Goal: Information Seeking & Learning: Learn about a topic

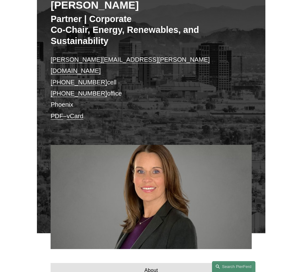
scroll to position [83, 0]
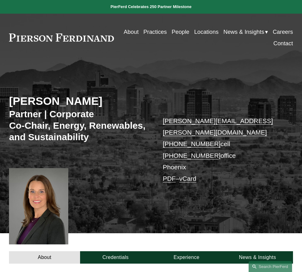
click at [181, 32] on link "People" at bounding box center [181, 31] width 18 height 11
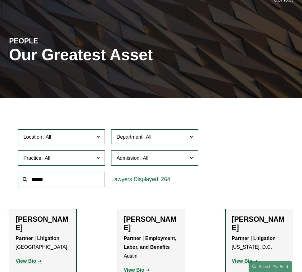
scroll to position [47, 0]
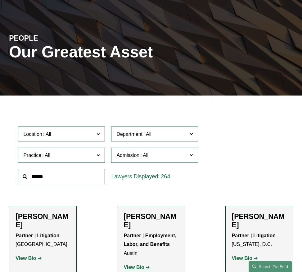
click at [52, 175] on input "text" at bounding box center [61, 176] width 87 height 15
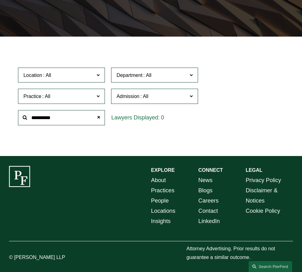
scroll to position [106, 0]
drag, startPoint x: 64, startPoint y: 116, endPoint x: 3, endPoint y: 114, distance: 60.8
click at [3, 114] on ul "Filter Location All Atlanta Austin Bellevue Boston Charlotte Chicago Cincinnati…" at bounding box center [151, 96] width 302 height 101
type input "******"
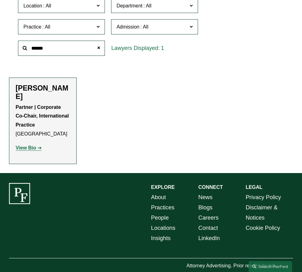
click at [34, 145] on strong "View Bio" at bounding box center [26, 147] width 20 height 5
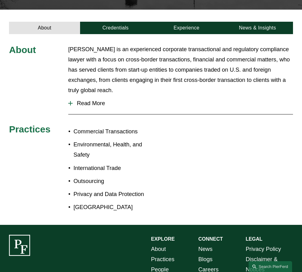
scroll to position [187, 0]
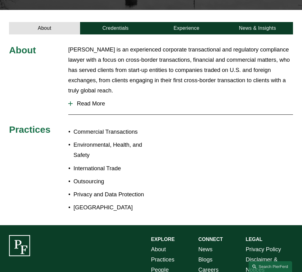
click at [87, 100] on span "Read More" at bounding box center [183, 103] width 220 height 7
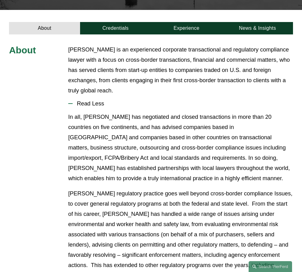
scroll to position [0, 0]
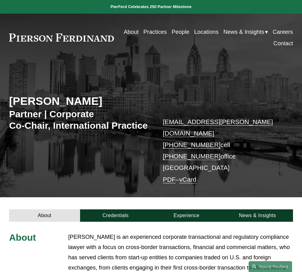
click at [184, 33] on link "People" at bounding box center [181, 31] width 18 height 11
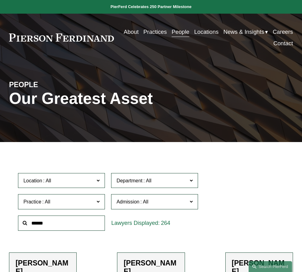
click at [48, 222] on input "text" at bounding box center [61, 223] width 87 height 15
type input "*******"
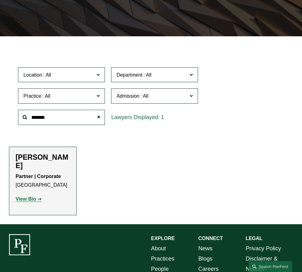
click at [32, 202] on strong "View Bio" at bounding box center [26, 198] width 20 height 5
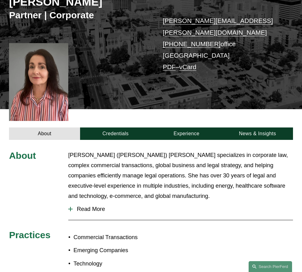
scroll to position [100, 0]
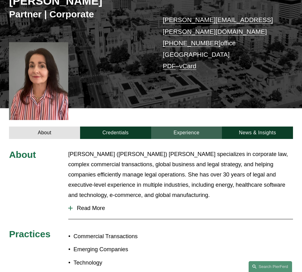
click at [190, 127] on link "Experience" at bounding box center [186, 133] width 71 height 12
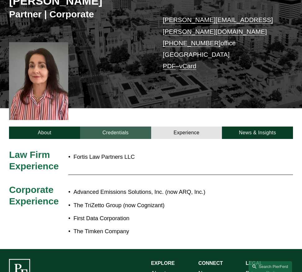
click at [97, 127] on link "Credentials" at bounding box center [115, 133] width 71 height 12
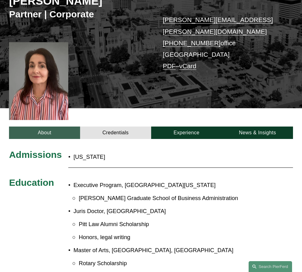
click at [36, 127] on link "About" at bounding box center [44, 133] width 71 height 12
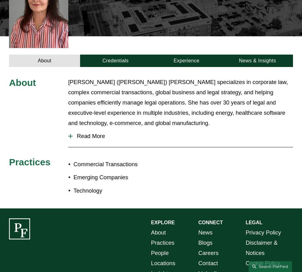
scroll to position [188, 0]
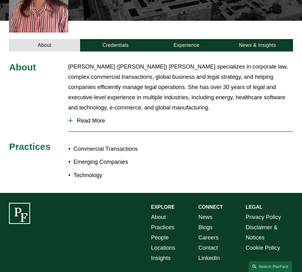
click at [86, 117] on span "Read More" at bounding box center [183, 120] width 220 height 7
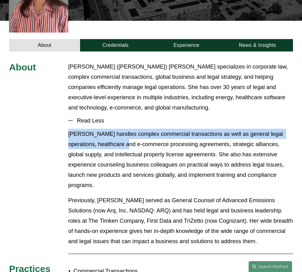
drag, startPoint x: 65, startPoint y: 123, endPoint x: 125, endPoint y: 132, distance: 60.8
click at [125, 132] on div "About Christine (Chris) Amrhein specializes in corporate law, complex commercia…" at bounding box center [151, 183] width 302 height 244
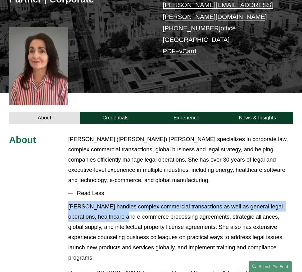
scroll to position [115, 0]
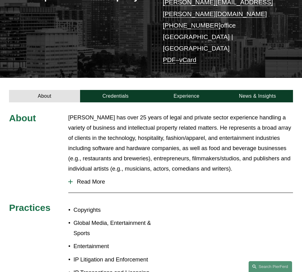
scroll to position [119, 0]
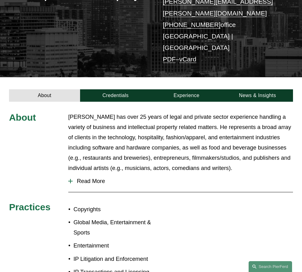
click at [97, 178] on span "Read More" at bounding box center [183, 181] width 220 height 7
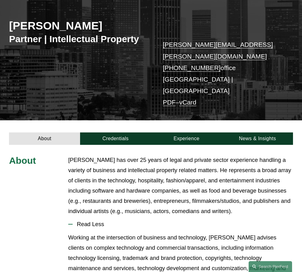
scroll to position [75, 0]
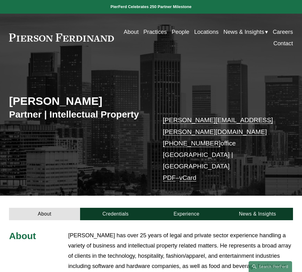
click at [181, 36] on link "People" at bounding box center [181, 31] width 18 height 11
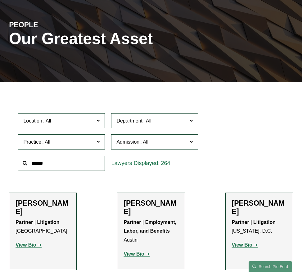
scroll to position [61, 0]
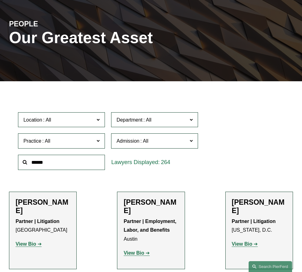
click at [53, 164] on input "text" at bounding box center [61, 162] width 87 height 15
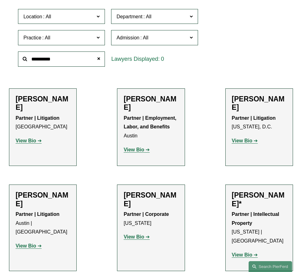
scroll to position [106, 0]
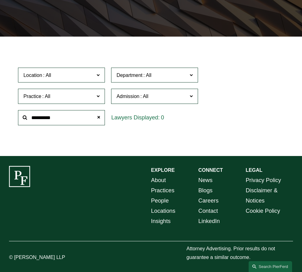
drag, startPoint x: 63, startPoint y: 118, endPoint x: 15, endPoint y: 116, distance: 48.1
click at [15, 116] on div "Location All Atlanta Austin Bellevue Boston Charlotte Chicago Cincinnati Clevel…" at bounding box center [151, 97] width 284 height 64
type input "******"
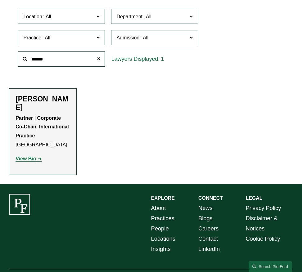
click at [27, 156] on strong "View Bio" at bounding box center [26, 158] width 20 height 5
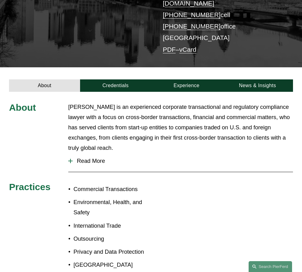
scroll to position [130, 0]
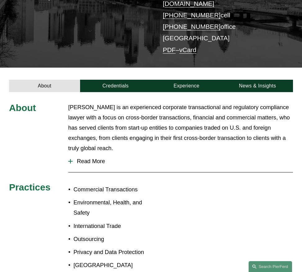
click at [85, 158] on span "Read More" at bounding box center [183, 161] width 220 height 7
